Goal: Transaction & Acquisition: Download file/media

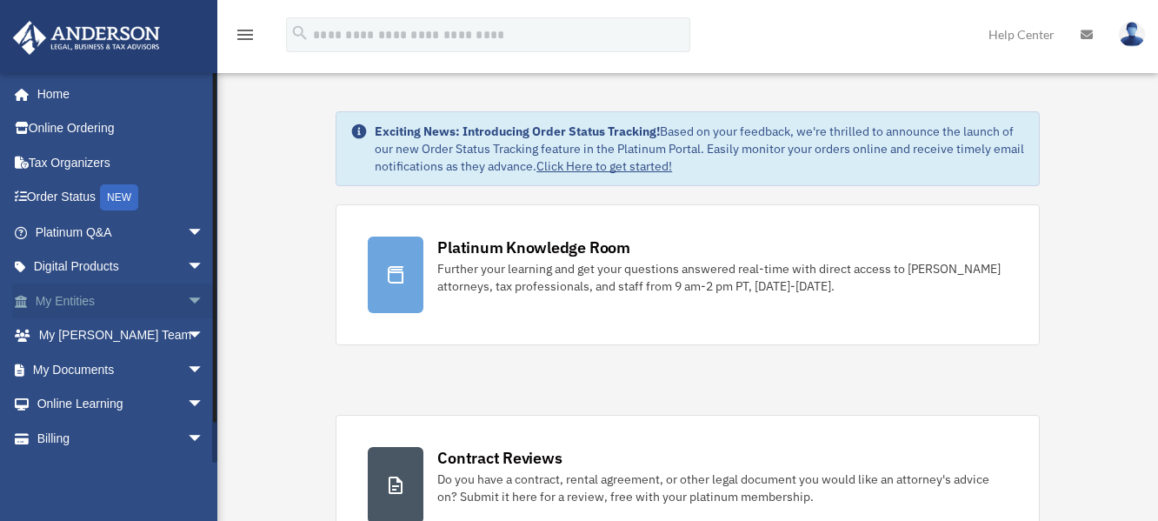
click at [77, 305] on link "My Entities arrow_drop_down" at bounding box center [121, 300] width 218 height 35
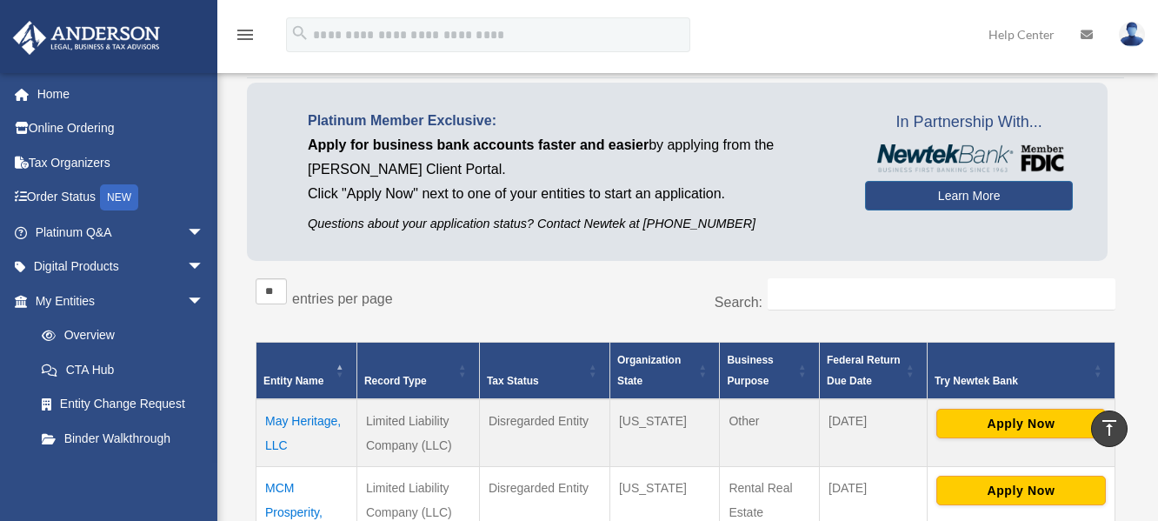
scroll to position [87, 0]
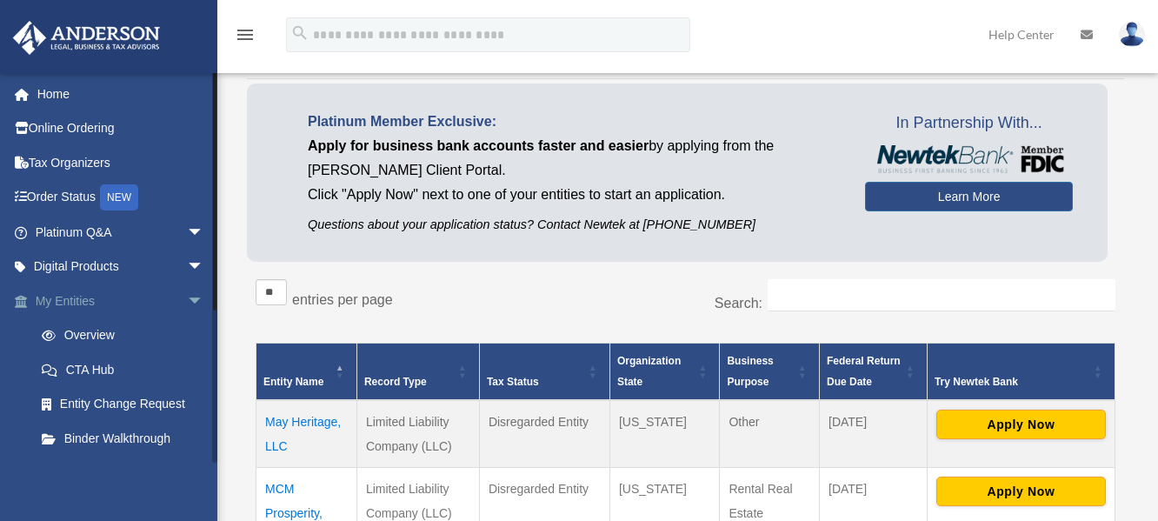
click at [34, 294] on link "My Entities arrow_drop_down" at bounding box center [121, 300] width 218 height 35
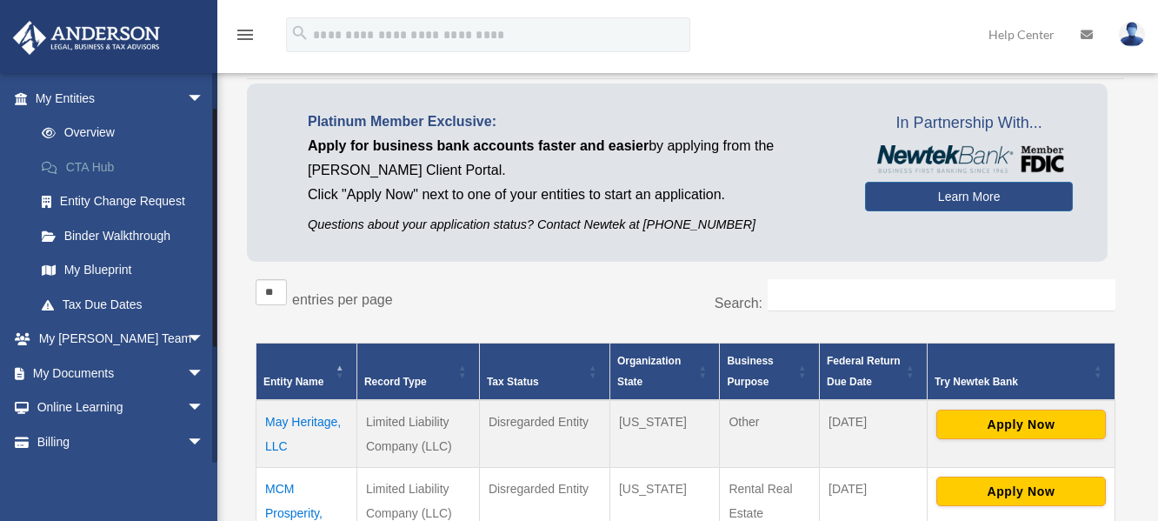
scroll to position [237, 0]
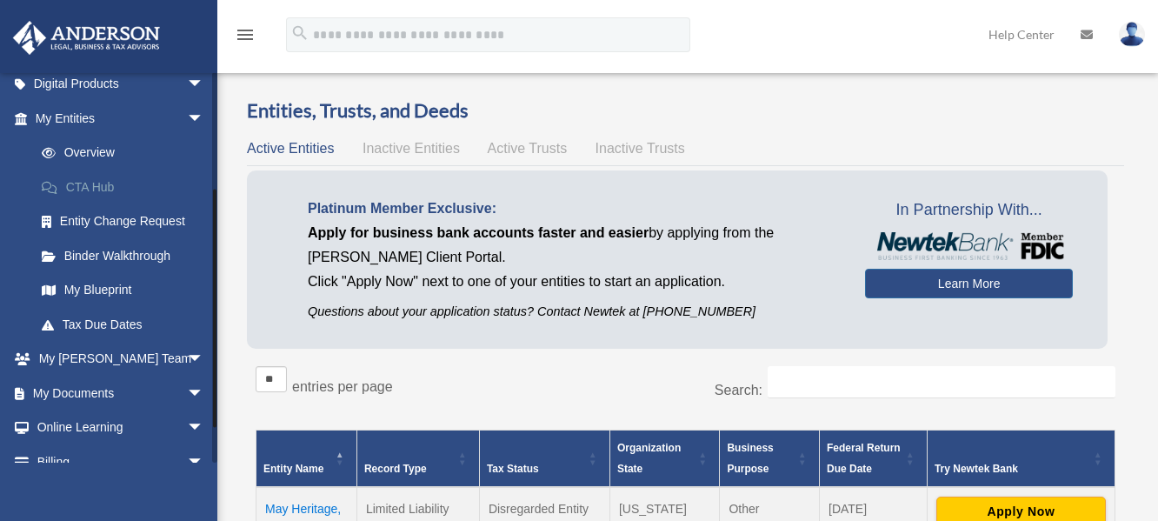
scroll to position [237, 0]
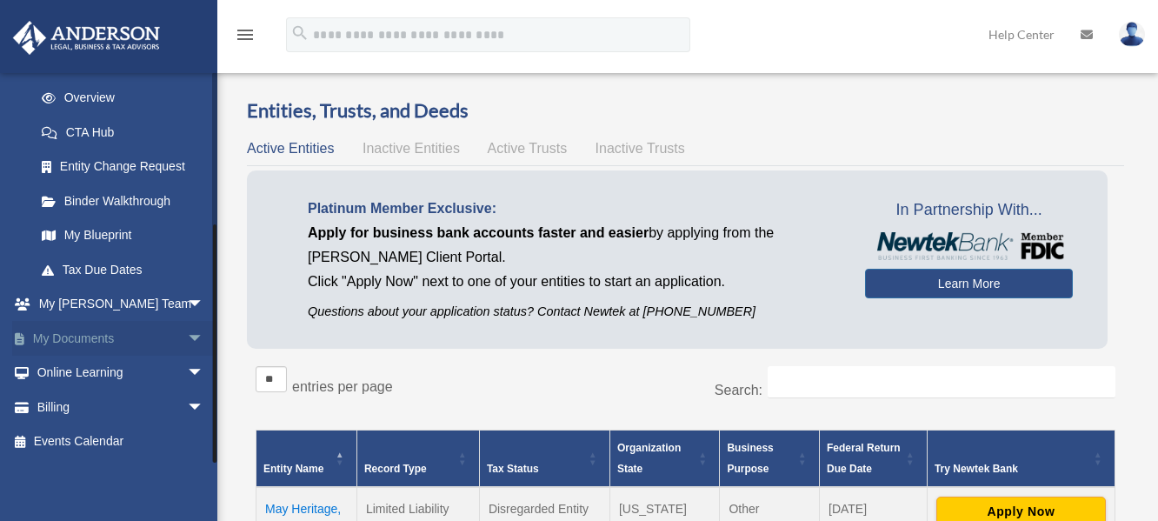
click at [95, 336] on link "My Documents arrow_drop_down" at bounding box center [121, 338] width 218 height 35
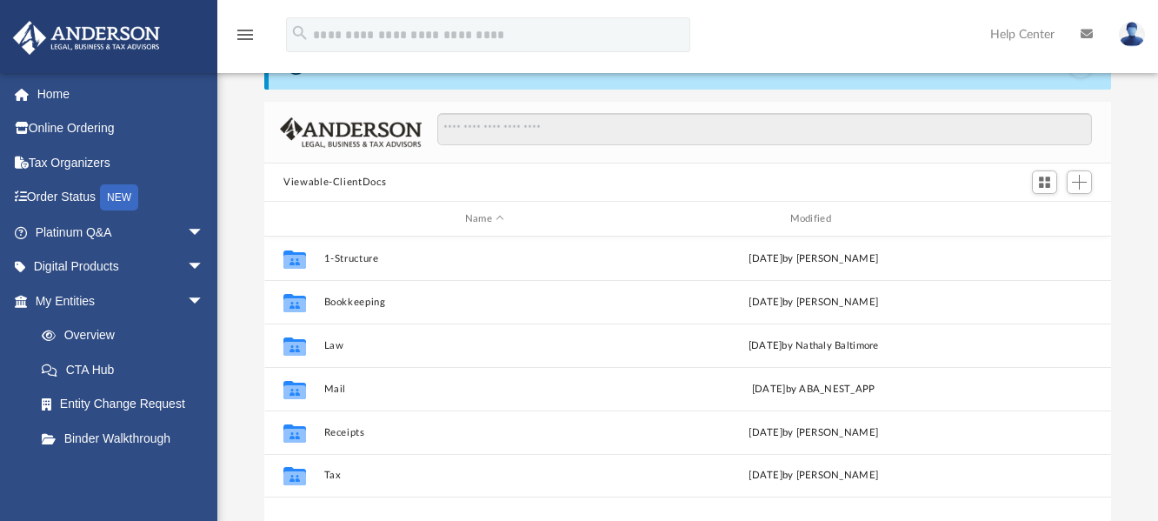
scroll to position [87, 0]
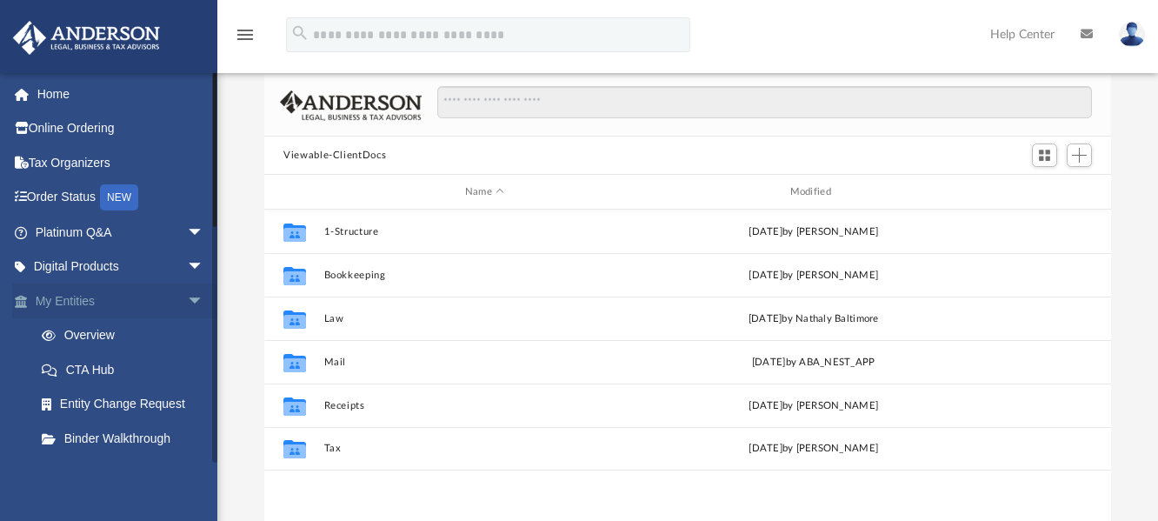
click at [84, 303] on link "My Entities arrow_drop_down" at bounding box center [121, 300] width 218 height 35
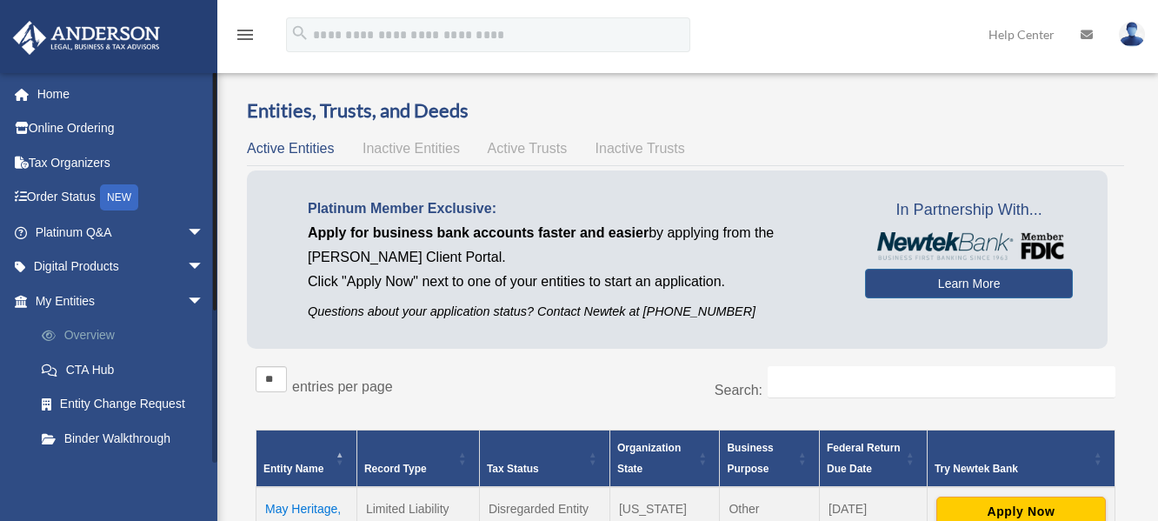
click at [87, 323] on link "Overview" at bounding box center [127, 335] width 206 height 35
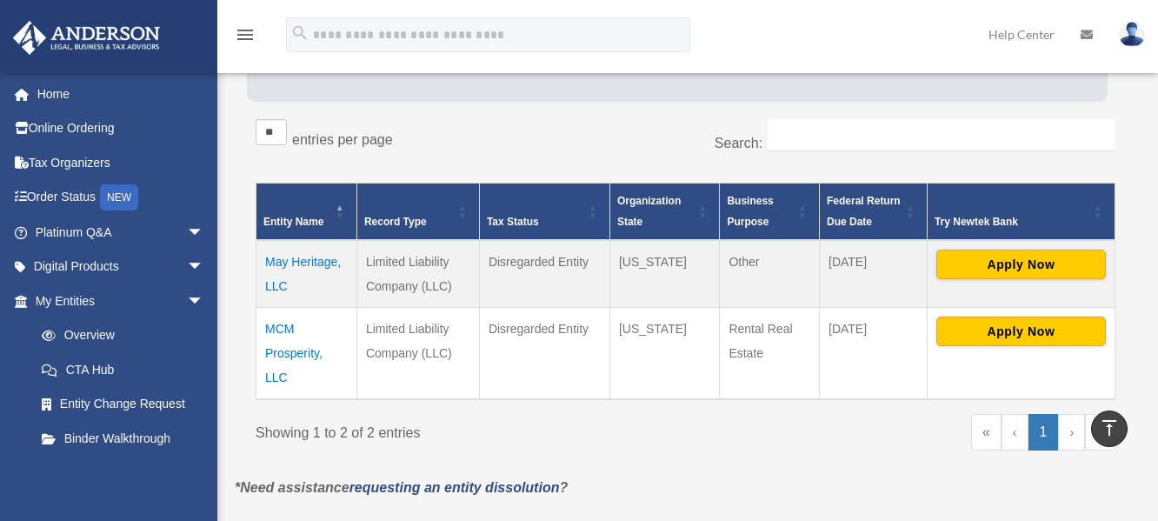
scroll to position [210, 0]
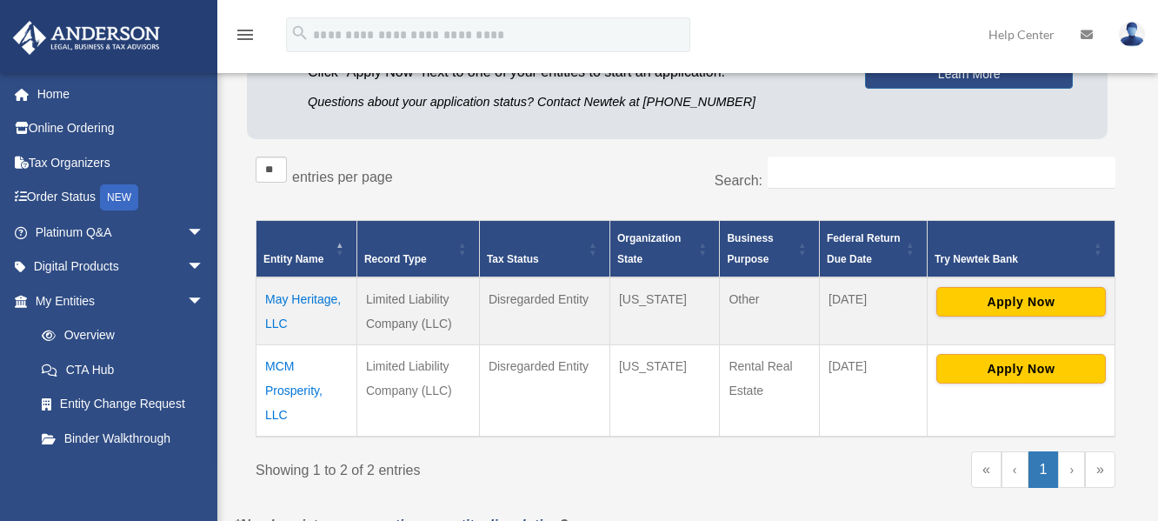
click at [302, 389] on td "MCM Prosperity, LLC" at bounding box center [306, 391] width 101 height 92
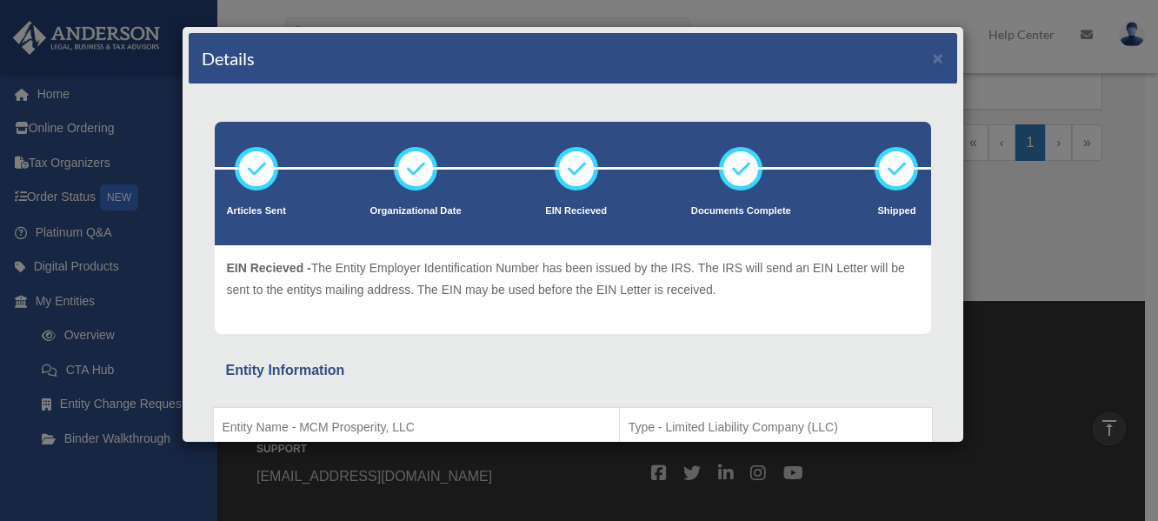
scroll to position [0, 0]
click at [931, 57] on div "Details ×" at bounding box center [573, 58] width 768 height 51
click at [933, 62] on button "×" at bounding box center [938, 58] width 11 height 18
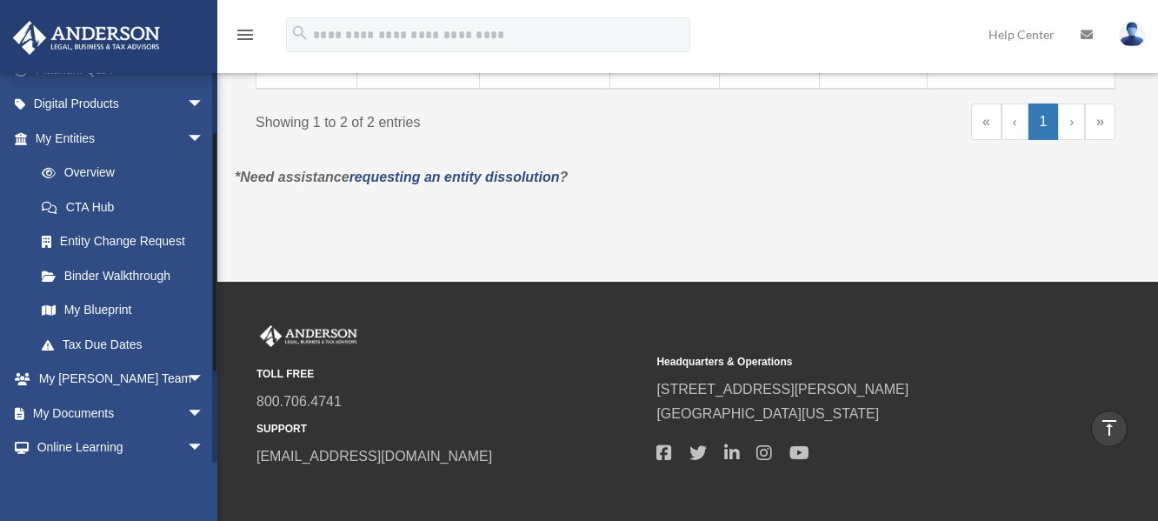
scroll to position [174, 0]
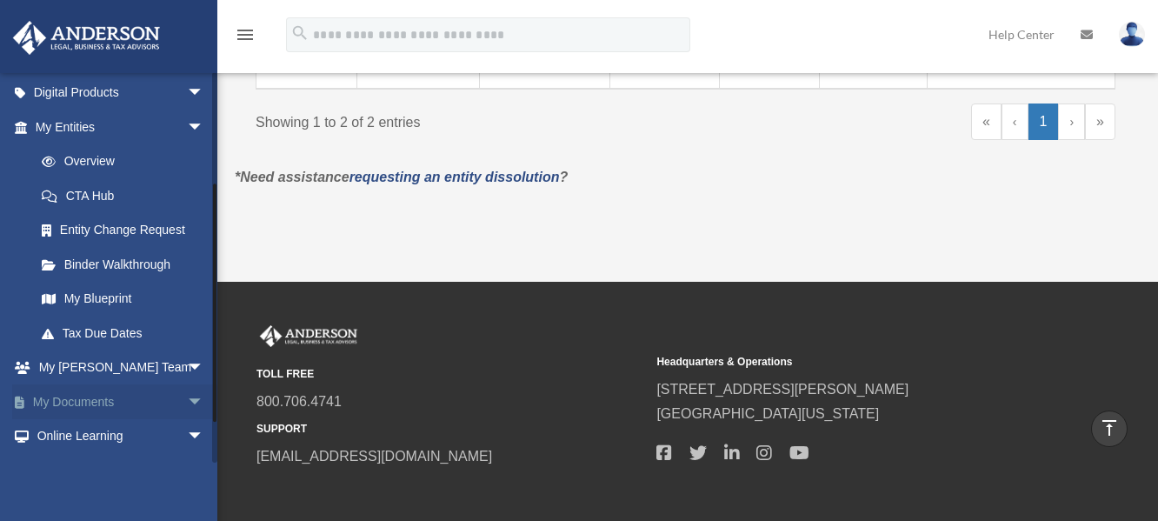
click at [114, 401] on link "My Documents arrow_drop_down" at bounding box center [121, 401] width 218 height 35
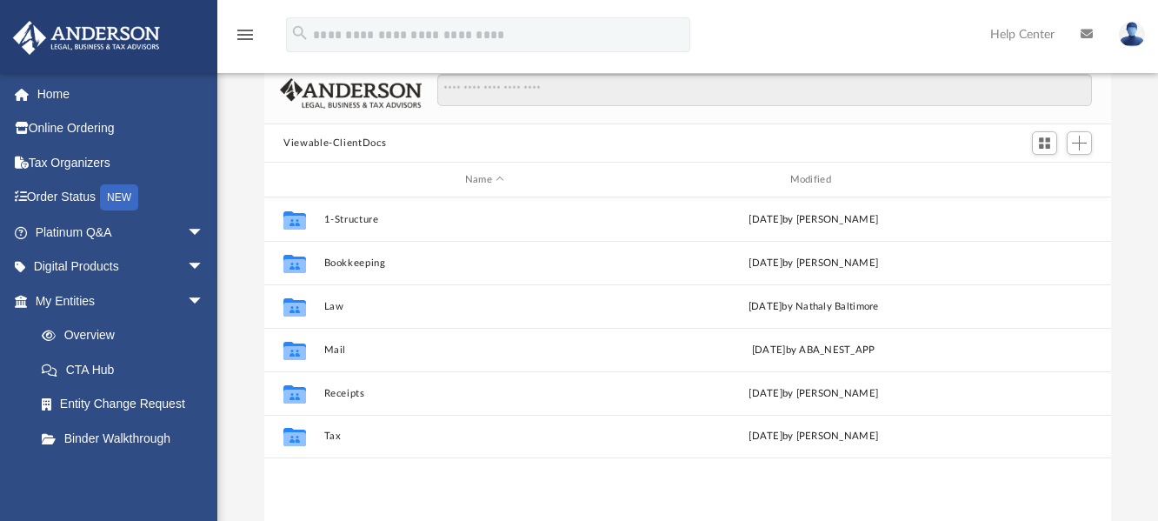
scroll to position [174, 0]
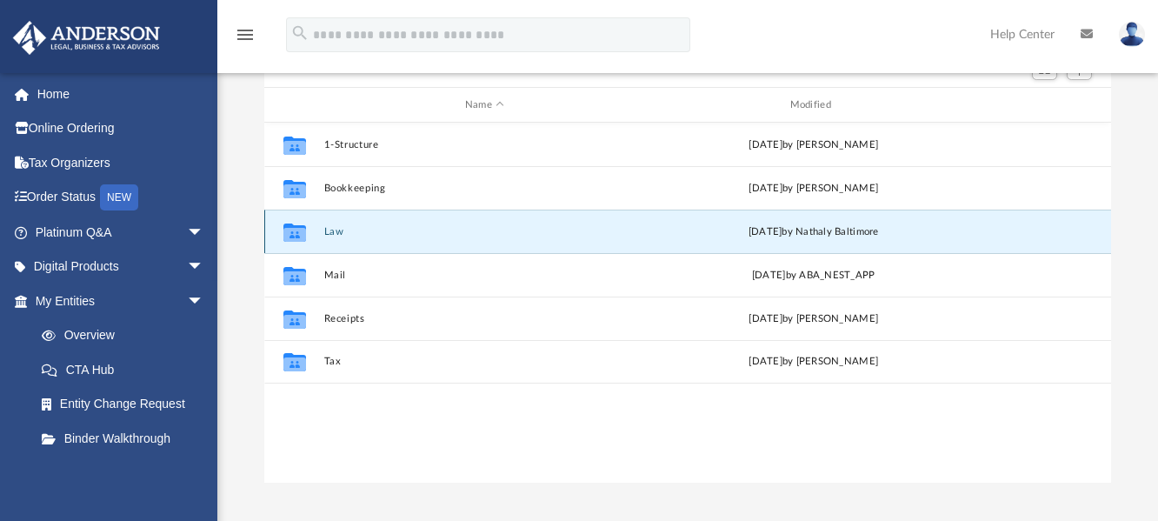
click at [348, 235] on button "Law" at bounding box center [485, 231] width 322 height 11
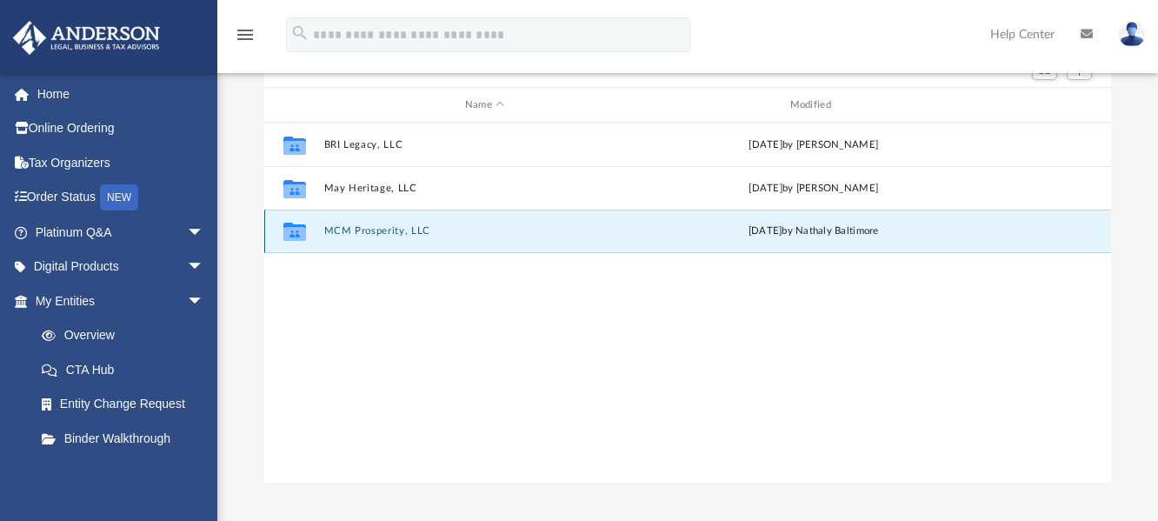
click at [348, 235] on button "MCM Prosperity, LLC" at bounding box center [485, 230] width 322 height 11
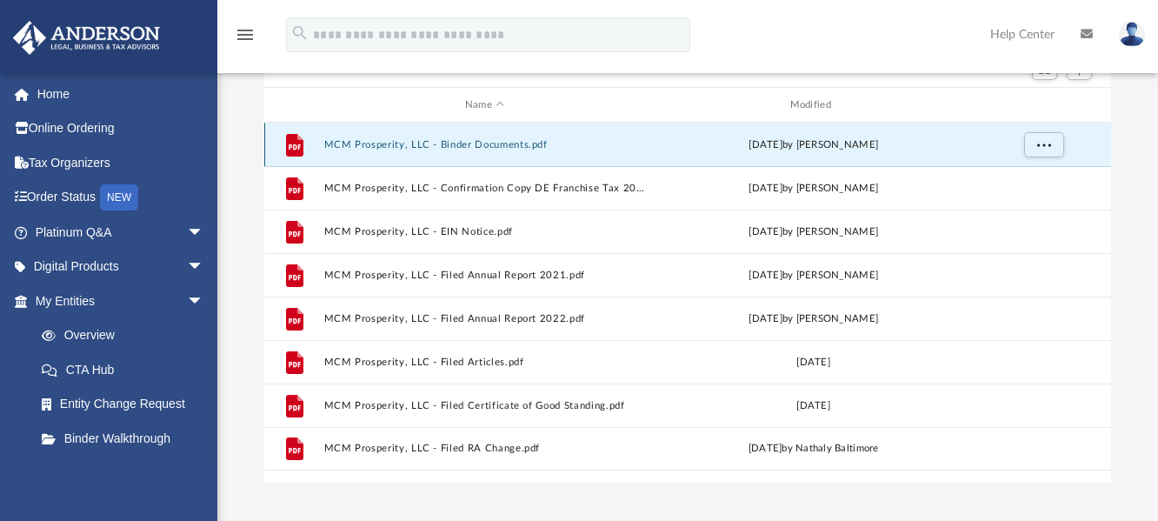
click at [595, 143] on button "MCM Prosperity, LLC - Binder Documents.pdf" at bounding box center [485, 144] width 322 height 11
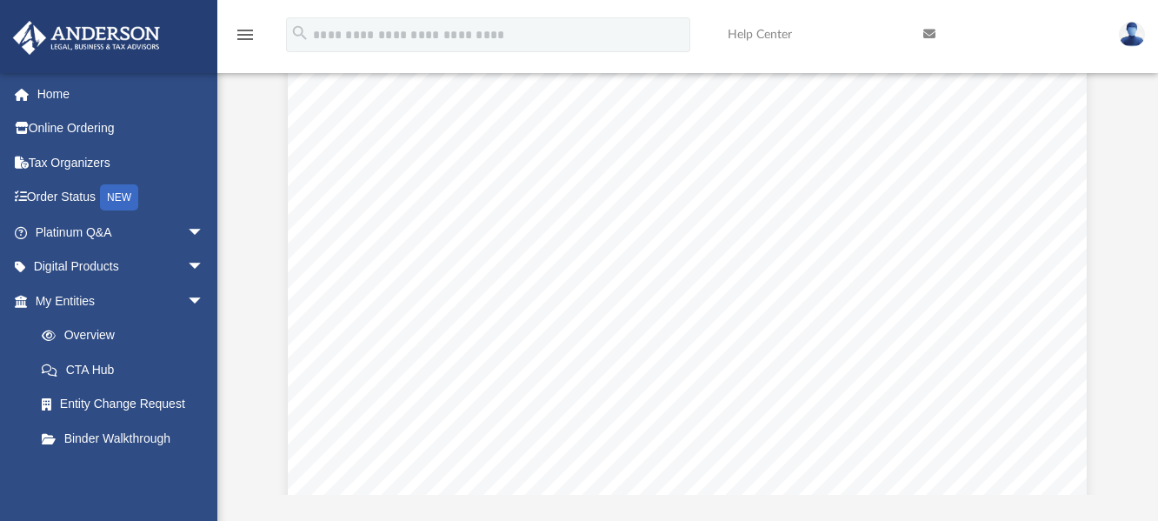
scroll to position [7824, 0]
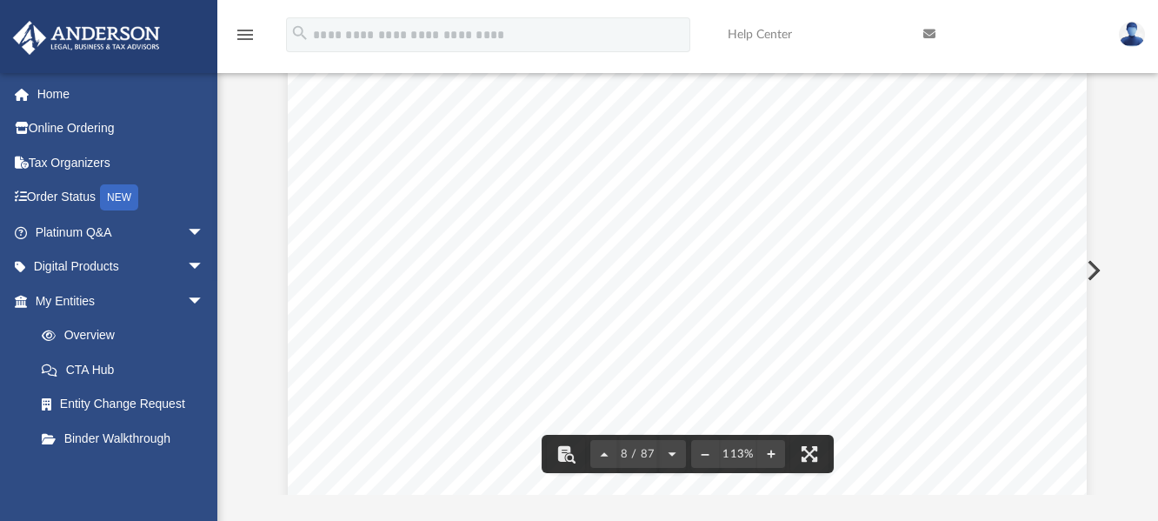
click at [236, 37] on icon "menu" at bounding box center [245, 34] width 21 height 21
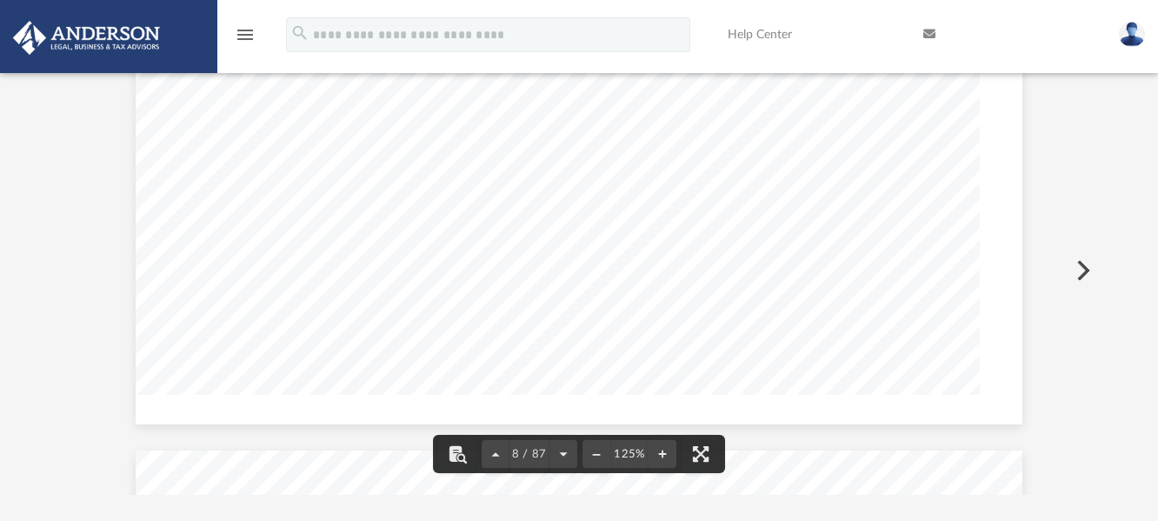
scroll to position [8215, 0]
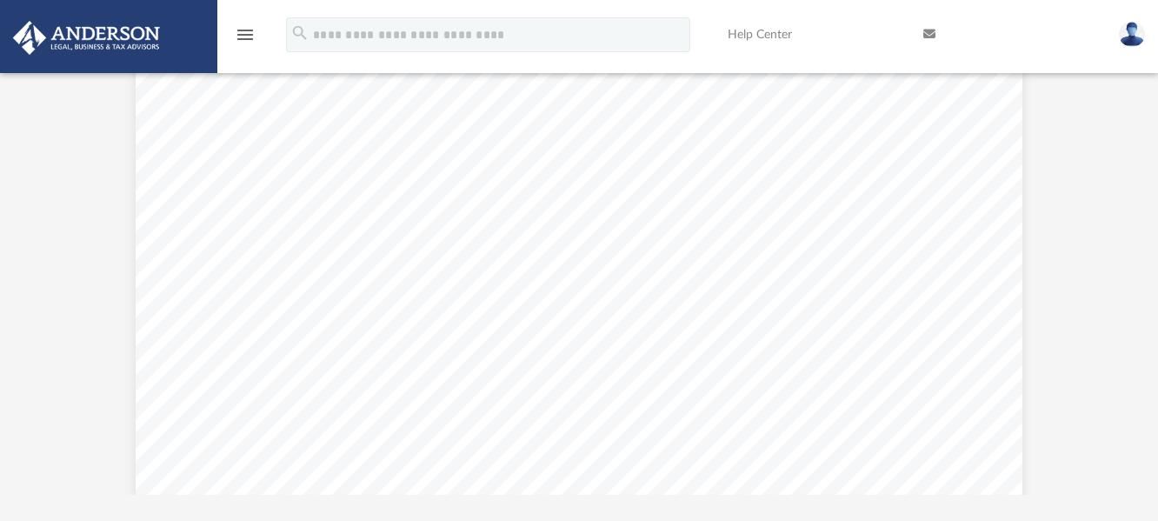
click at [236, 37] on icon "menu" at bounding box center [245, 34] width 21 height 21
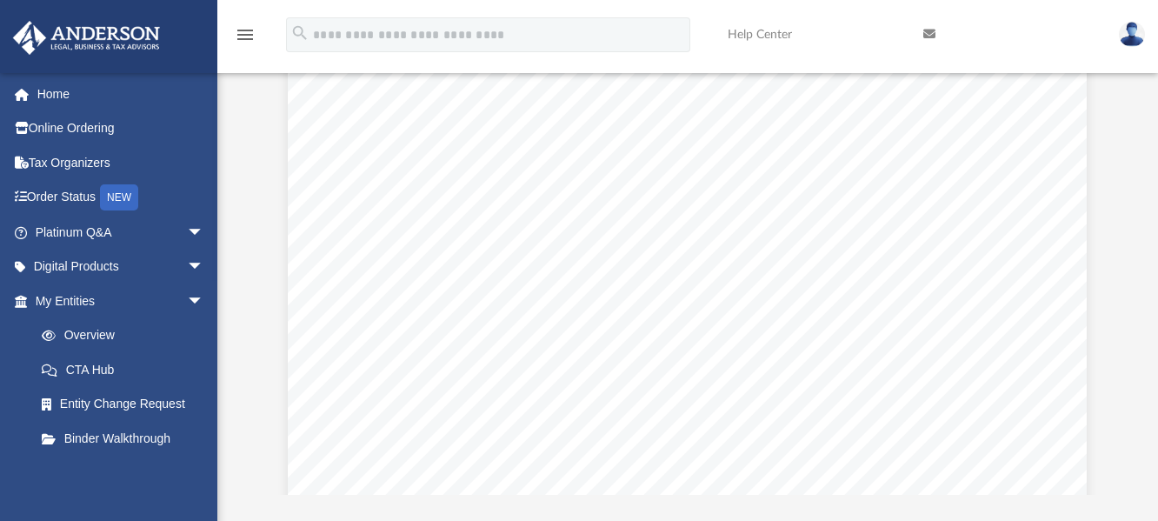
scroll to position [0, 0]
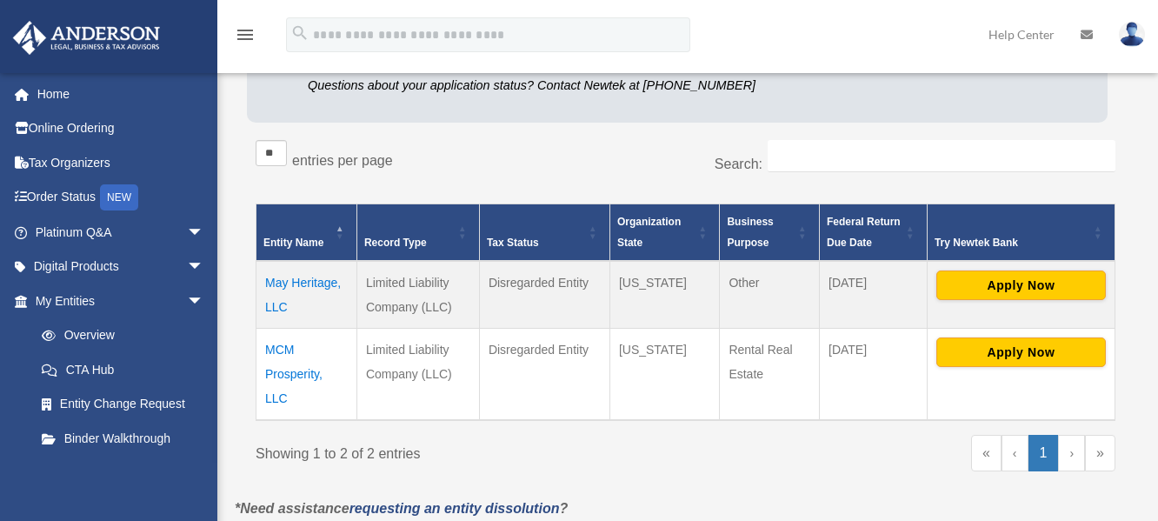
scroll to position [348, 0]
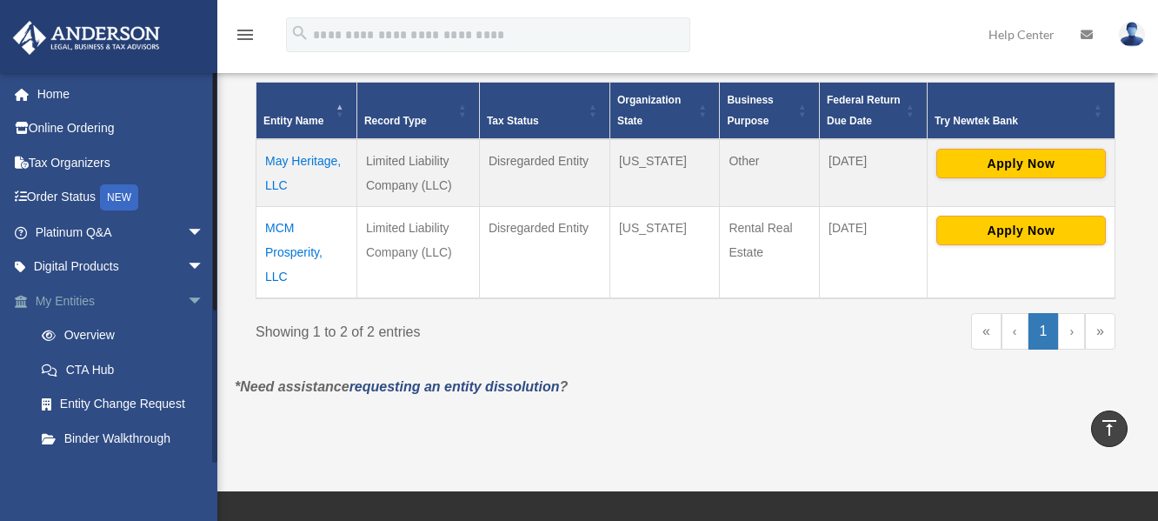
click at [77, 303] on link "My Entities arrow_drop_down" at bounding box center [121, 300] width 218 height 35
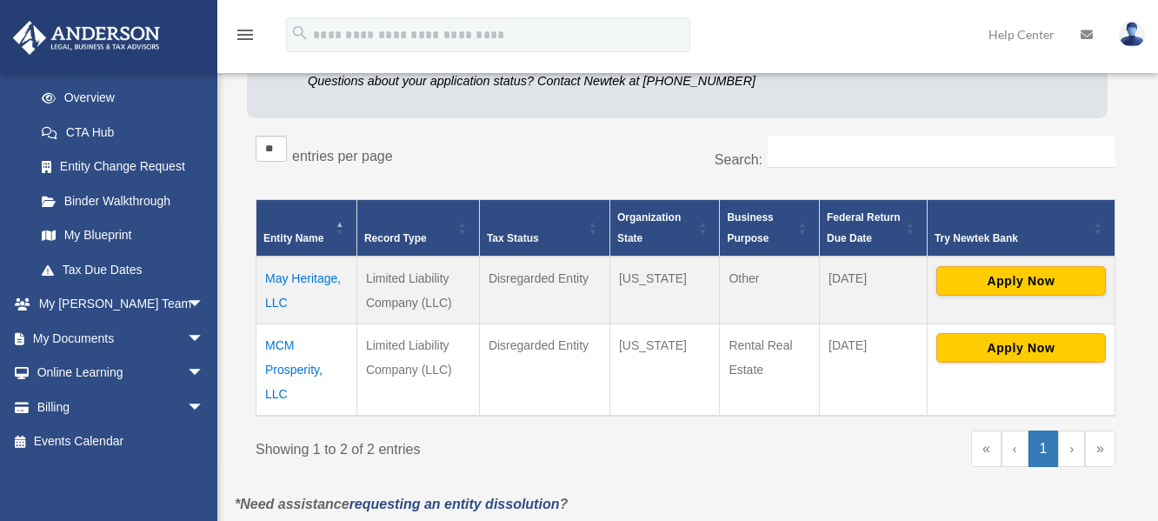
scroll to position [261, 0]
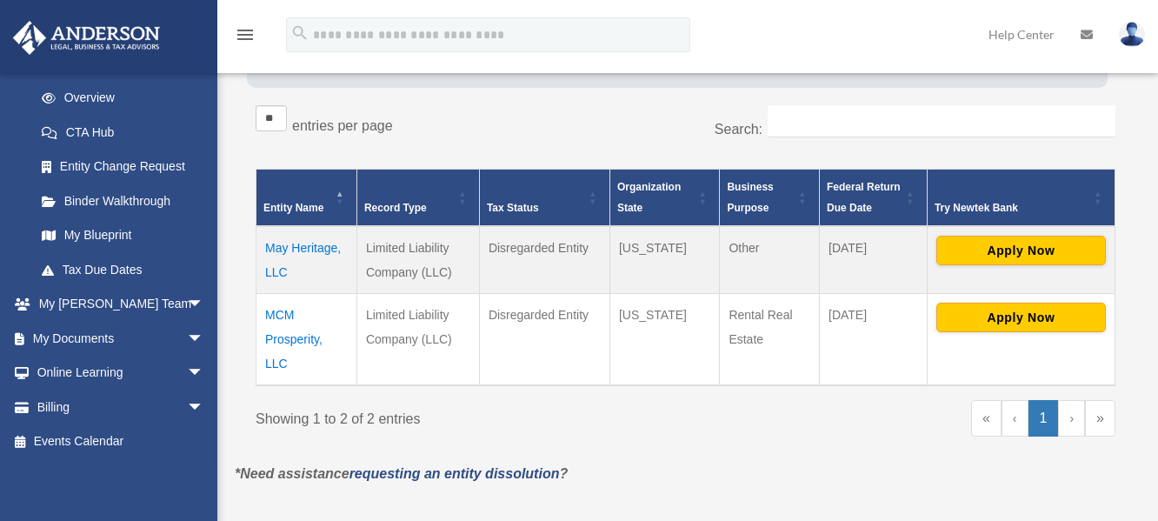
click at [283, 313] on td "MCM Prosperity, LLC" at bounding box center [306, 340] width 101 height 92
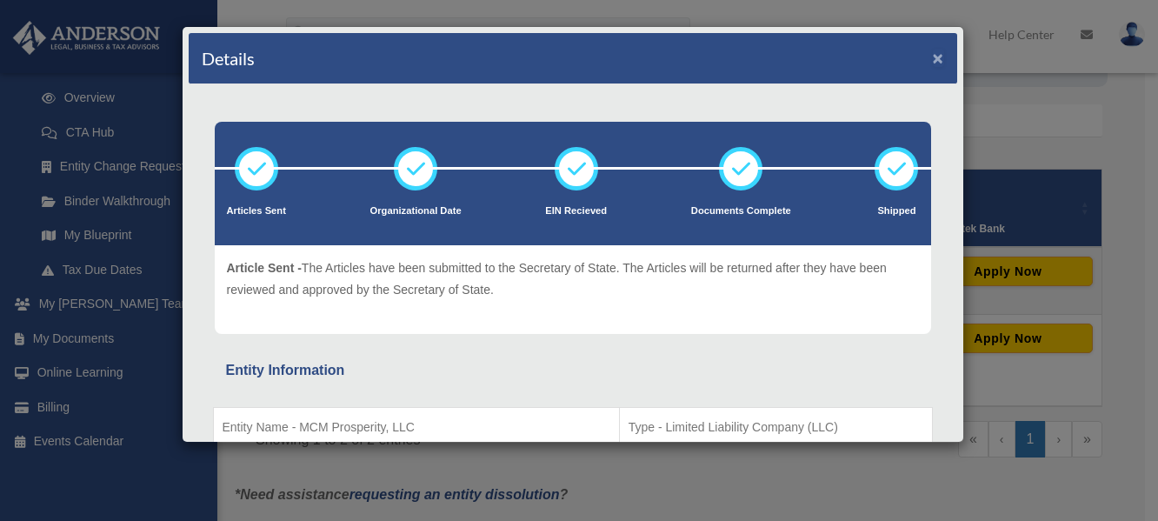
click at [933, 57] on button "×" at bounding box center [938, 58] width 11 height 18
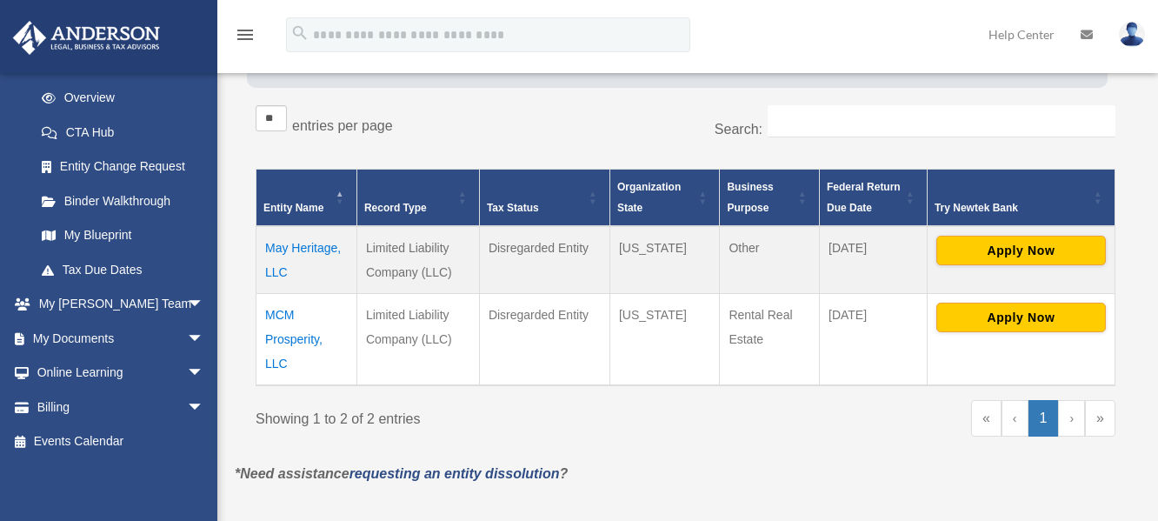
scroll to position [0, 0]
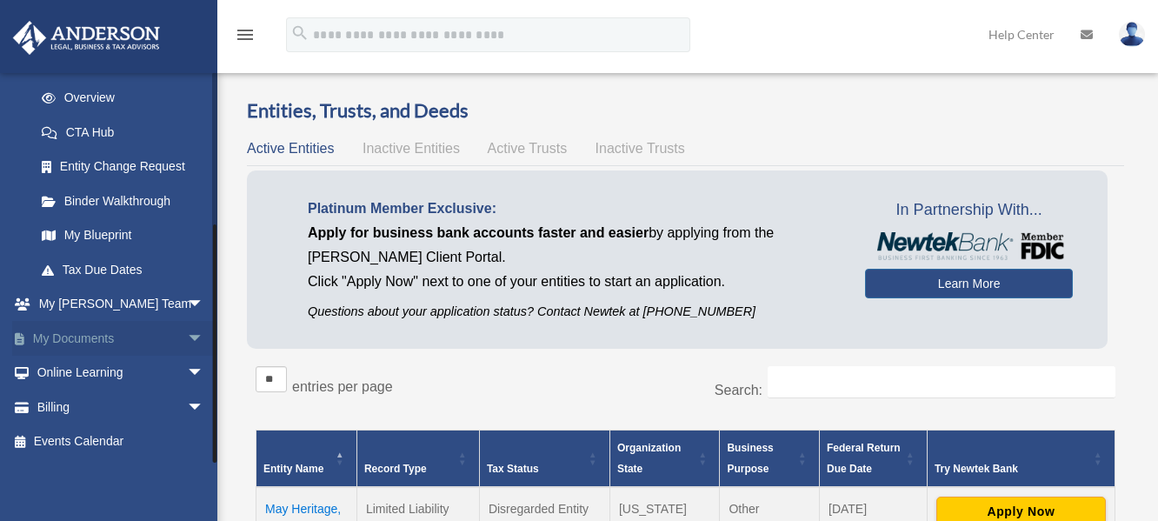
click at [67, 338] on link "My Documents arrow_drop_down" at bounding box center [121, 338] width 218 height 35
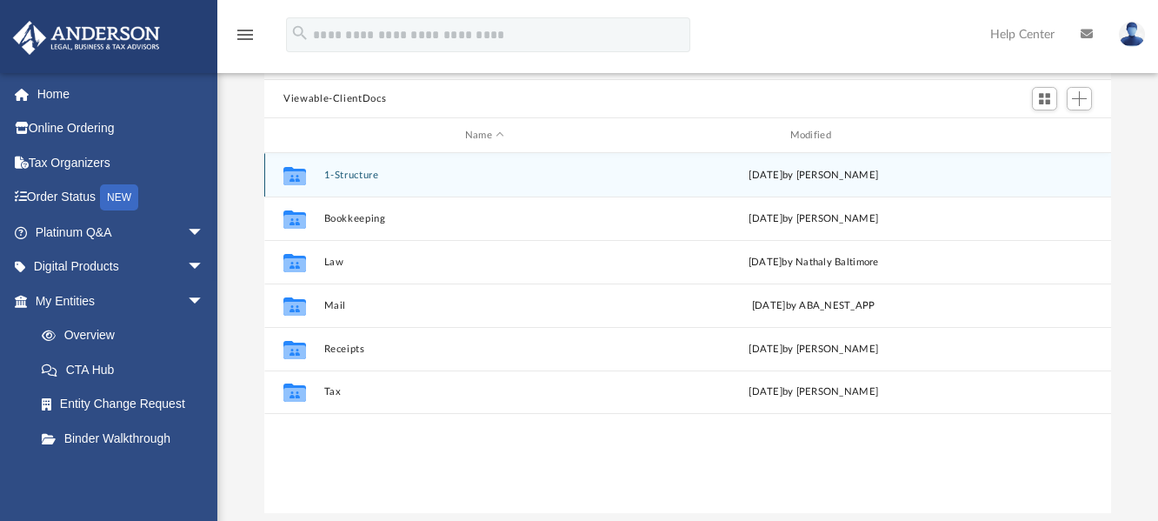
scroll to position [174, 0]
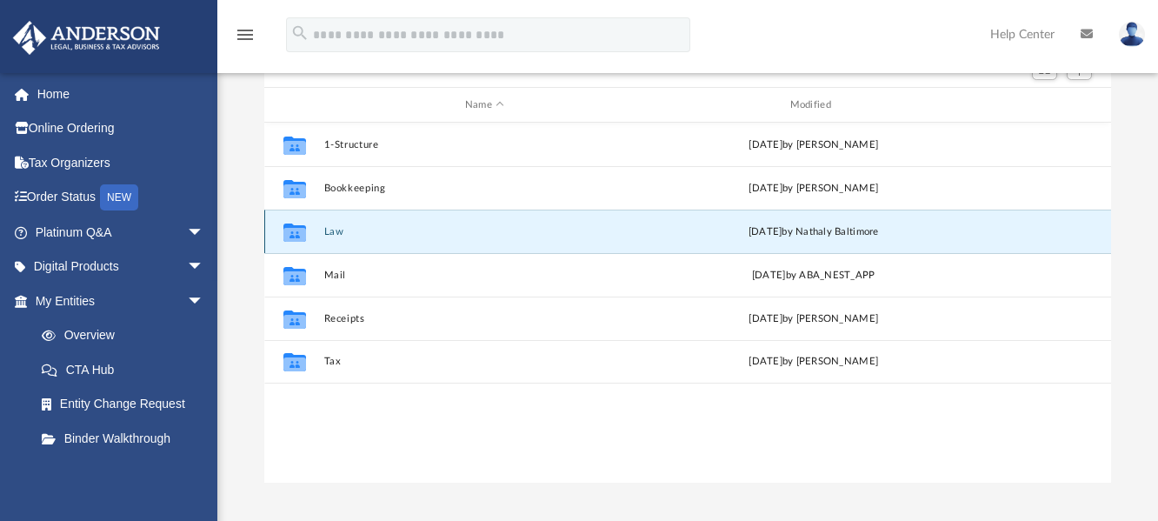
click at [431, 234] on button "Law" at bounding box center [485, 231] width 322 height 11
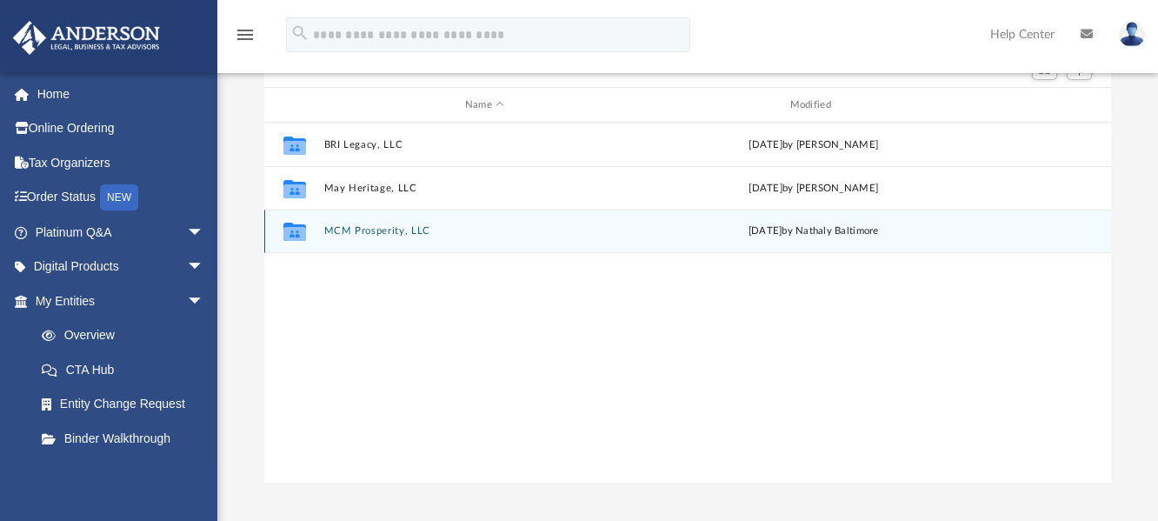
click at [570, 241] on div "Collaborated Folder MCM Prosperity, LLC [DATE] by Nathaly Baltimore" at bounding box center [687, 231] width 847 height 43
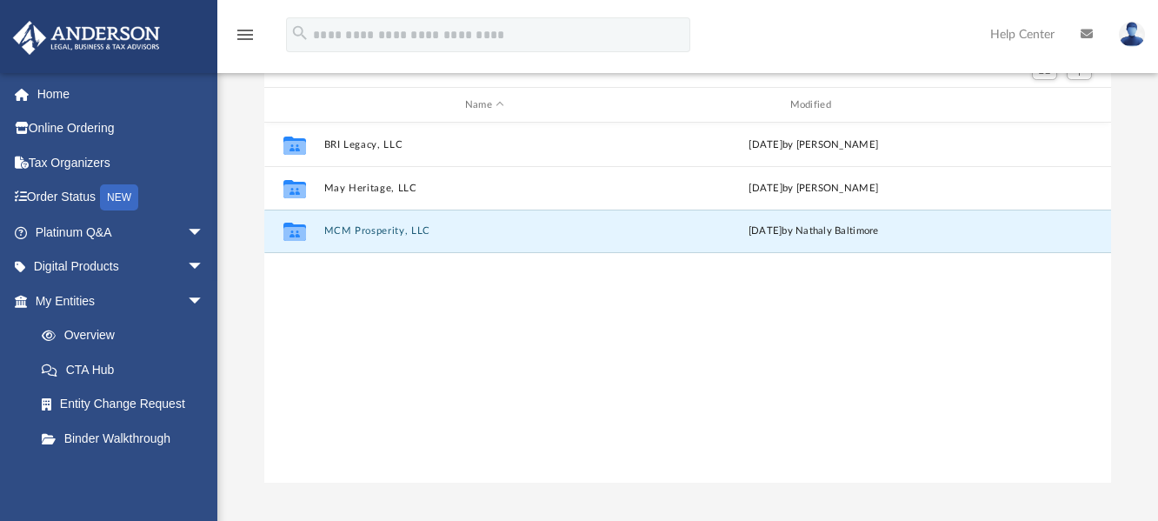
drag, startPoint x: 509, startPoint y: 227, endPoint x: 474, endPoint y: 307, distance: 87.6
click at [474, 309] on div "Collaborated Folder BRI Legacy, LLC [DATE] by [PERSON_NAME] Collaborated Folder…" at bounding box center [687, 303] width 847 height 360
click at [454, 242] on div "Collaborated Folder MCM Prosperity, LLC [DATE] by Nathaly Baltimore" at bounding box center [687, 231] width 847 height 43
click at [470, 229] on button "MCM Prosperity, LLC" at bounding box center [485, 230] width 322 height 11
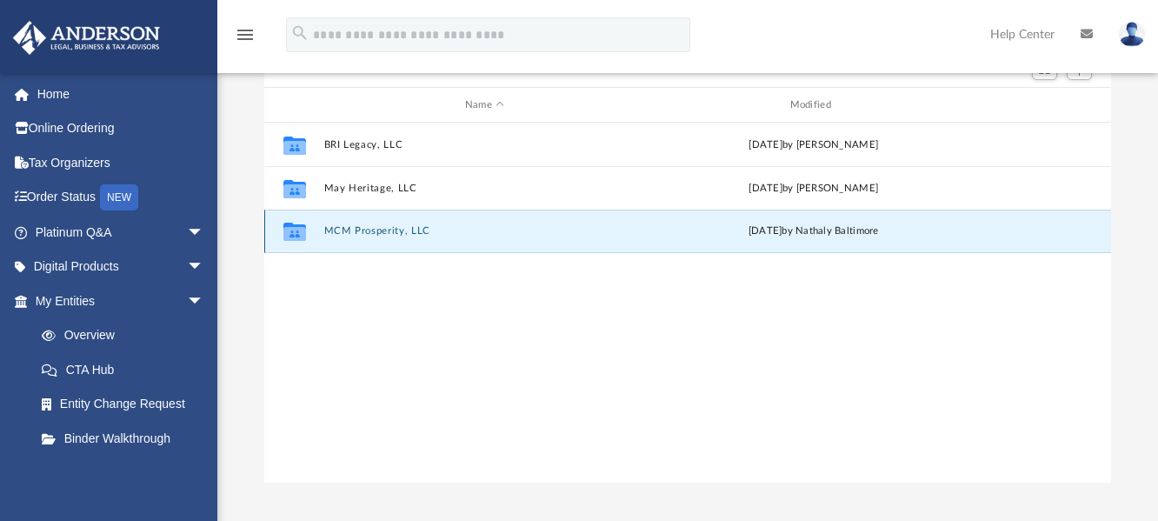
click at [470, 229] on button "MCM Prosperity, LLC" at bounding box center [485, 230] width 322 height 11
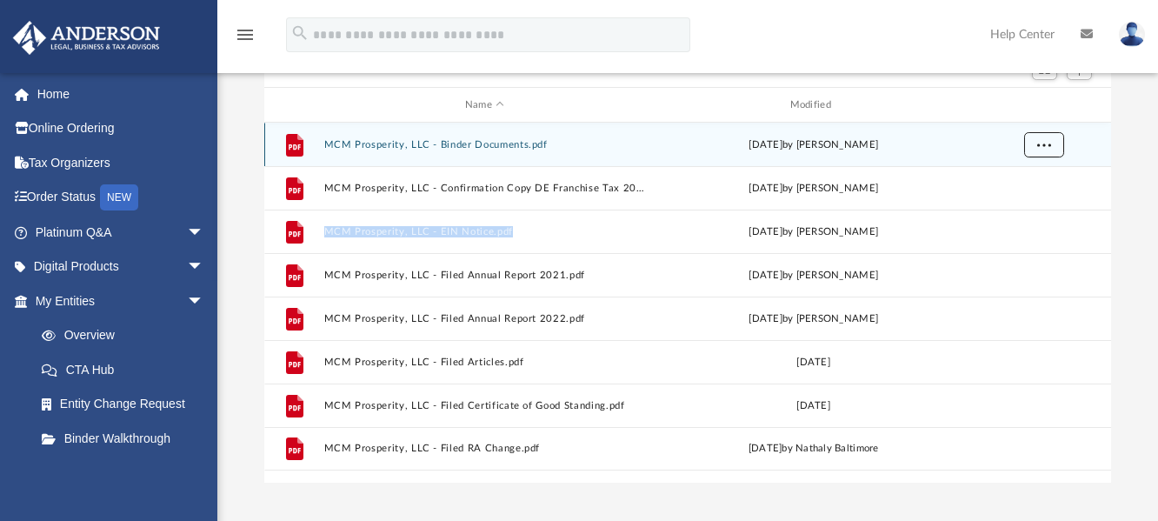
click at [1052, 143] on button "More options" at bounding box center [1044, 145] width 40 height 26
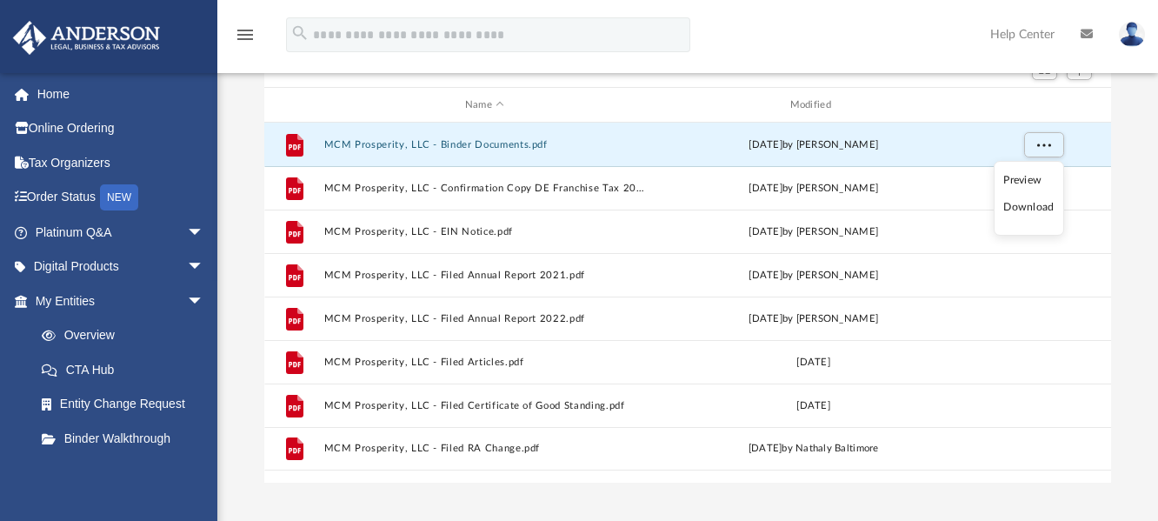
click at [1023, 210] on li "Download" at bounding box center [1028, 207] width 50 height 18
